Goal: Task Accomplishment & Management: Use online tool/utility

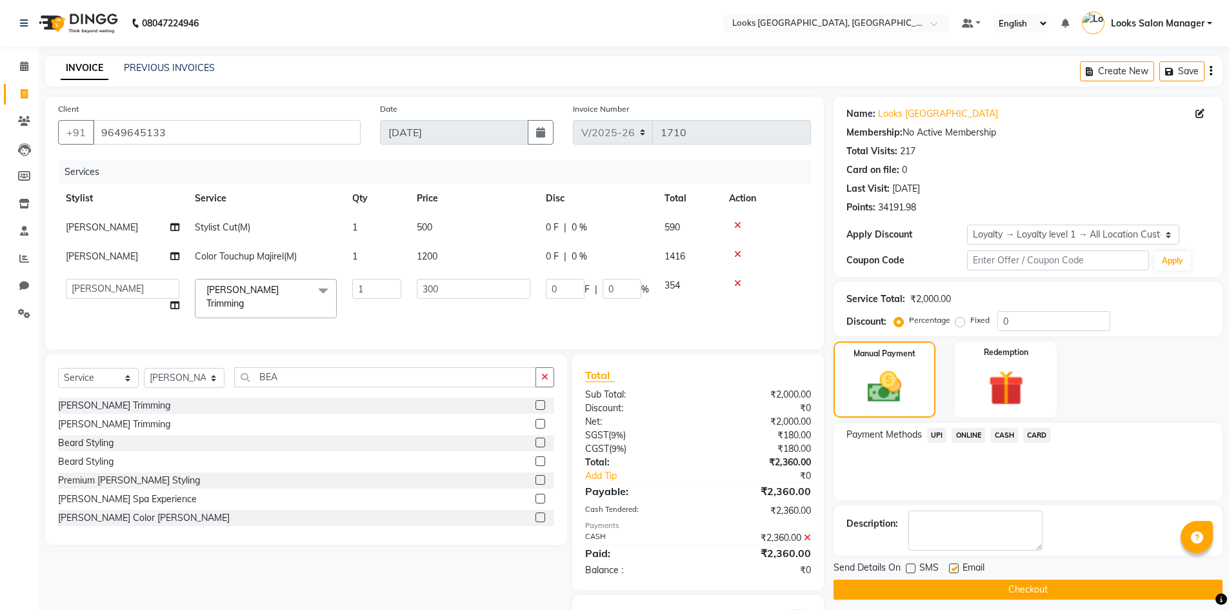
select select "4460"
select select "25215"
select select "service"
select select "25215"
select select "1: Object"
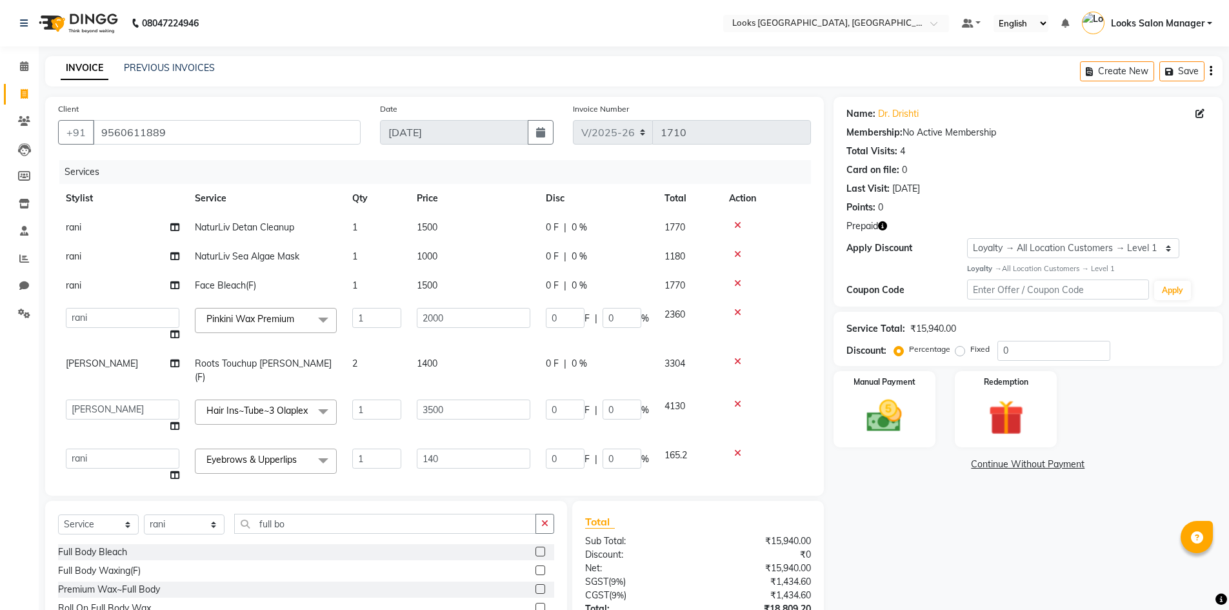
select select "4460"
select select "63435"
select select "25215"
select select "63435"
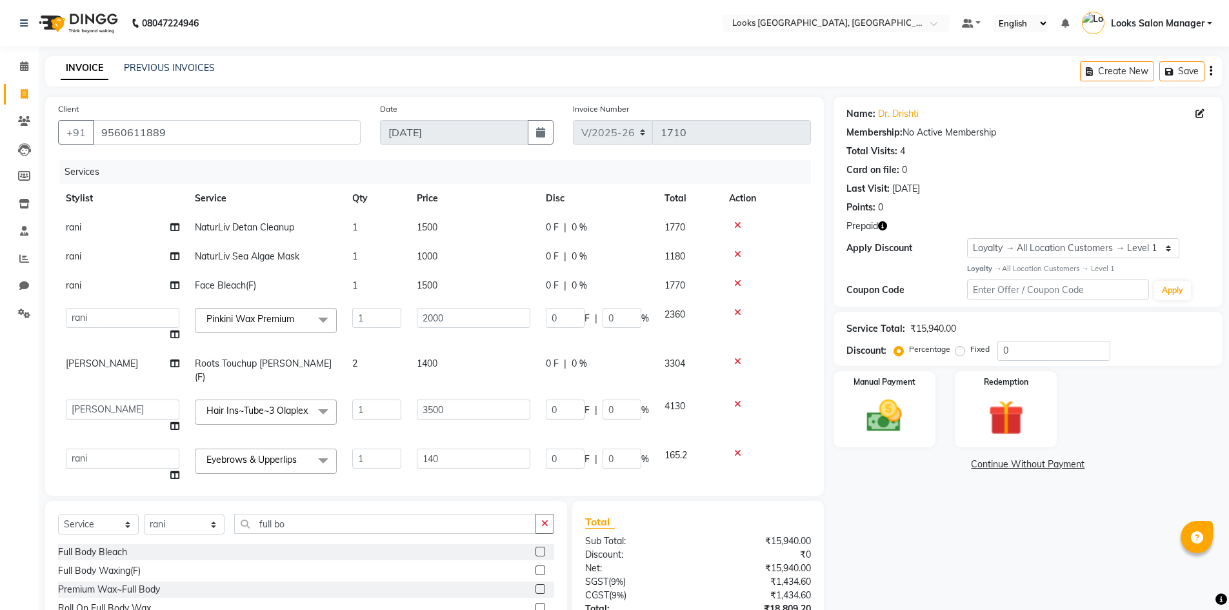
select select "service"
select select "63435"
select select "1: Object"
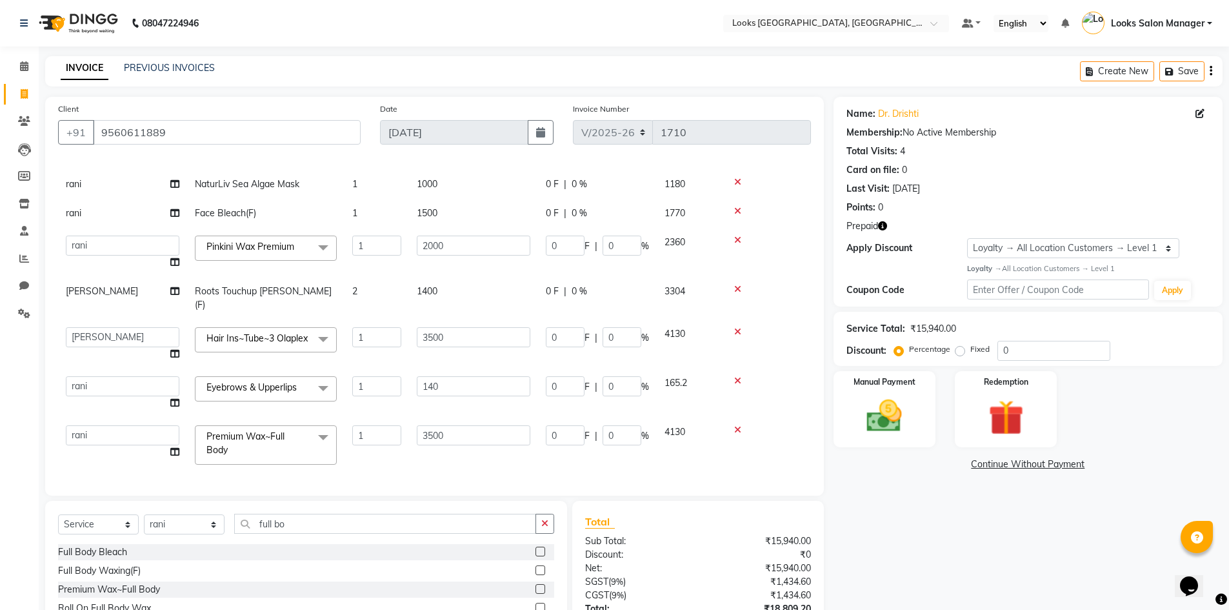
scroll to position [114, 0]
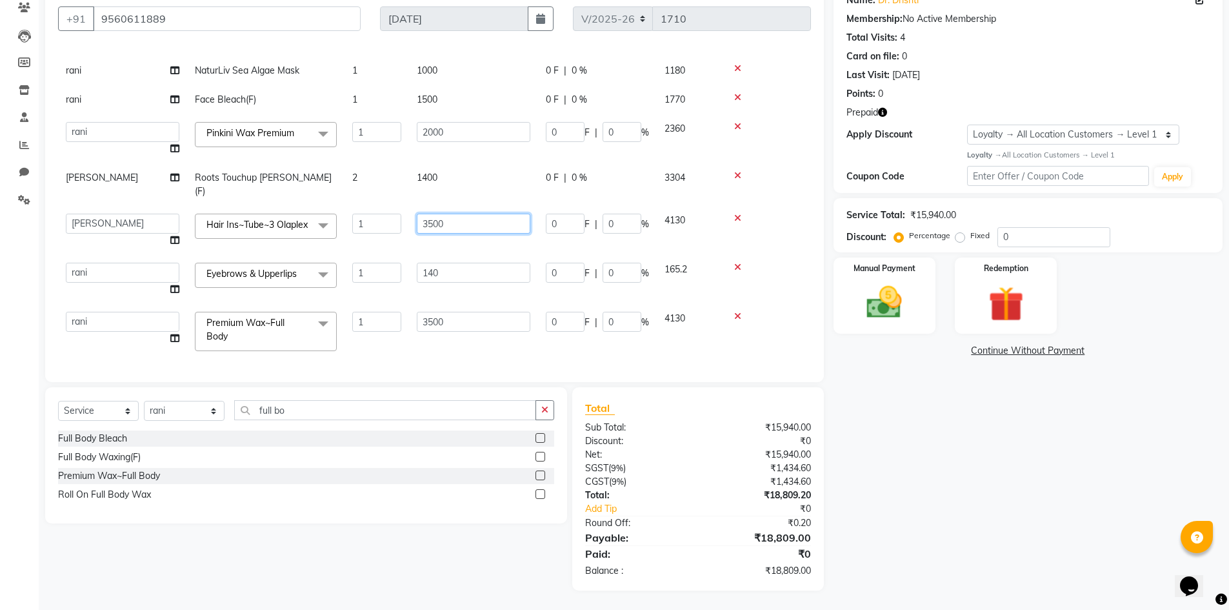
click at [435, 217] on input "3500" at bounding box center [474, 224] width 114 height 20
type input "5000"
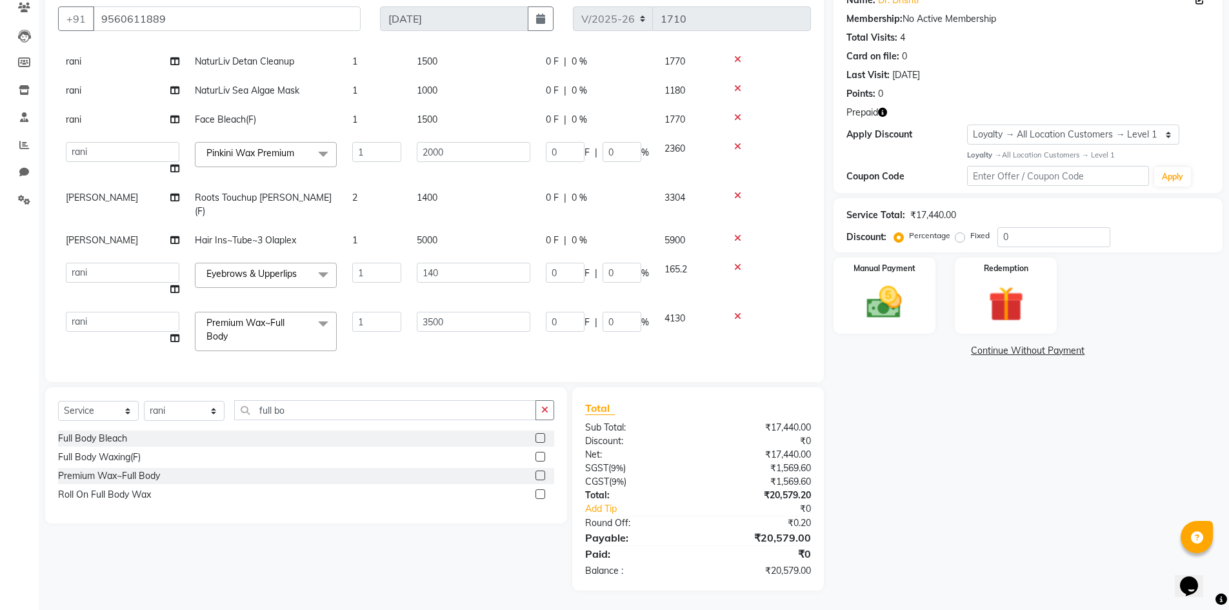
click at [412, 232] on td "5000" at bounding box center [473, 240] width 129 height 29
select select "25215"
